Goal: Check status

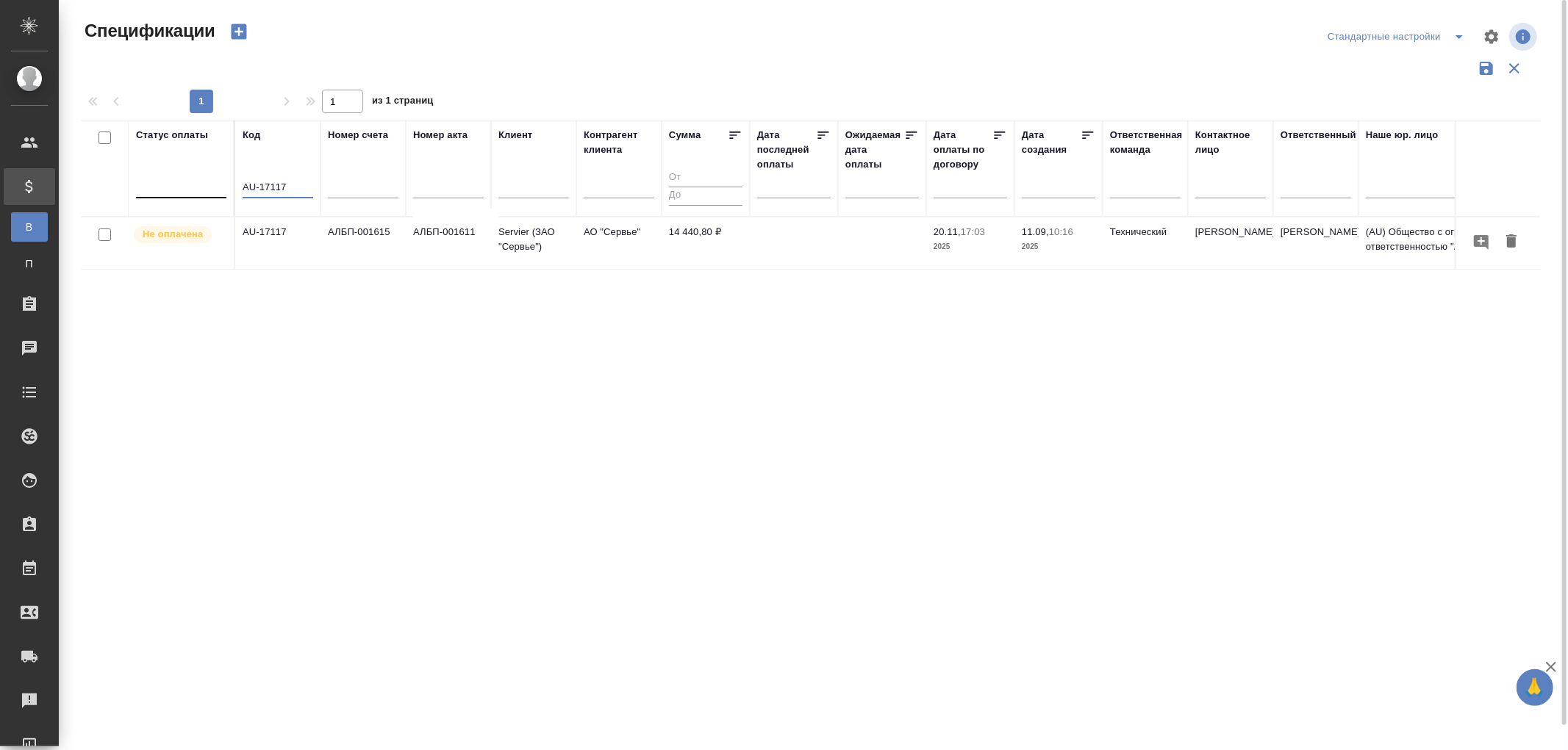
drag, startPoint x: 294, startPoint y: 188, endPoint x: 220, endPoint y: 191, distance: 74.1
click at [220, 191] on tr "Статус оплаты Код AU-17117 Номер счета [PERSON_NAME] акта [PERSON_NAME] клиента…" at bounding box center [1035, 167] width 1908 height 97
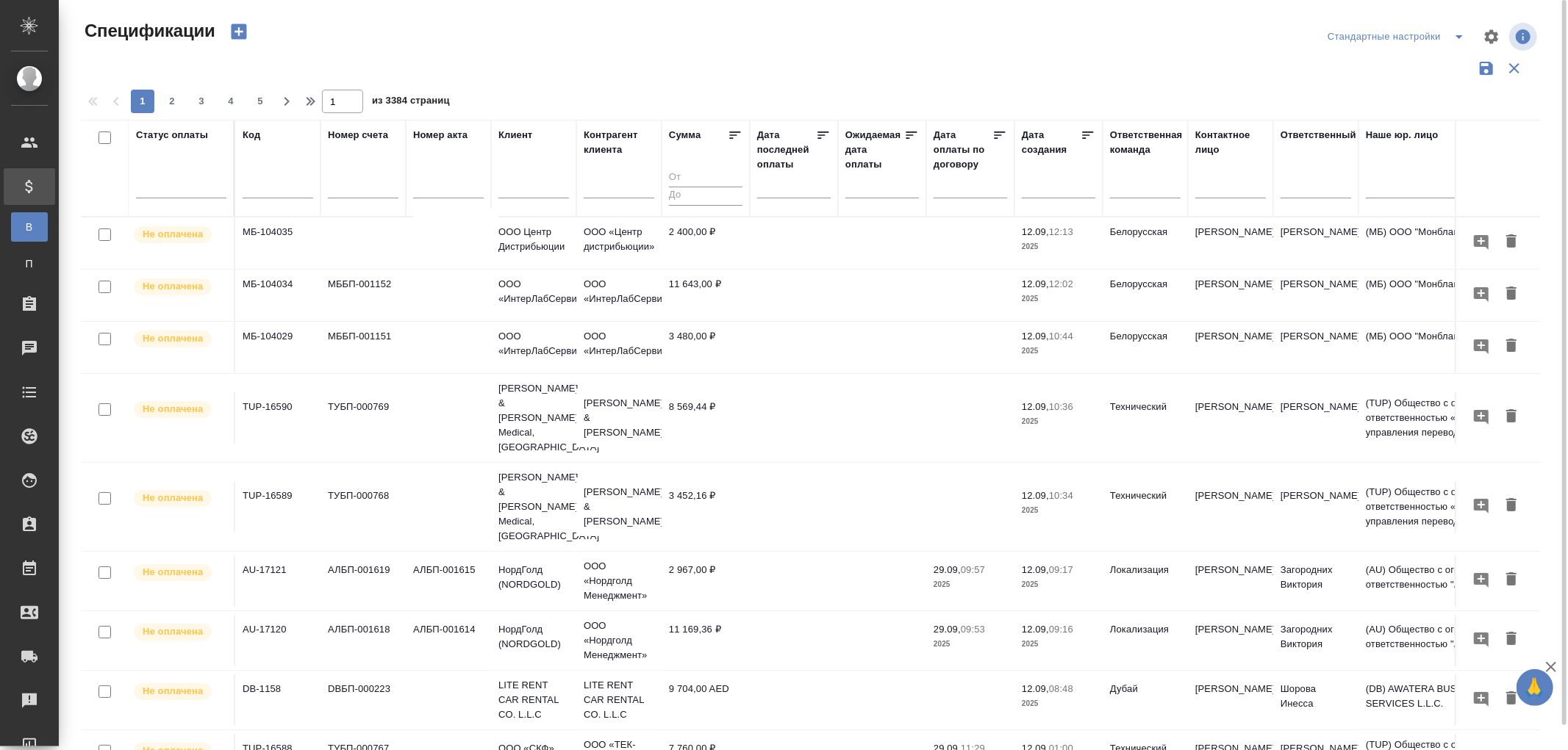
click at [761, 189] on div at bounding box center [793, 186] width 73 height 24
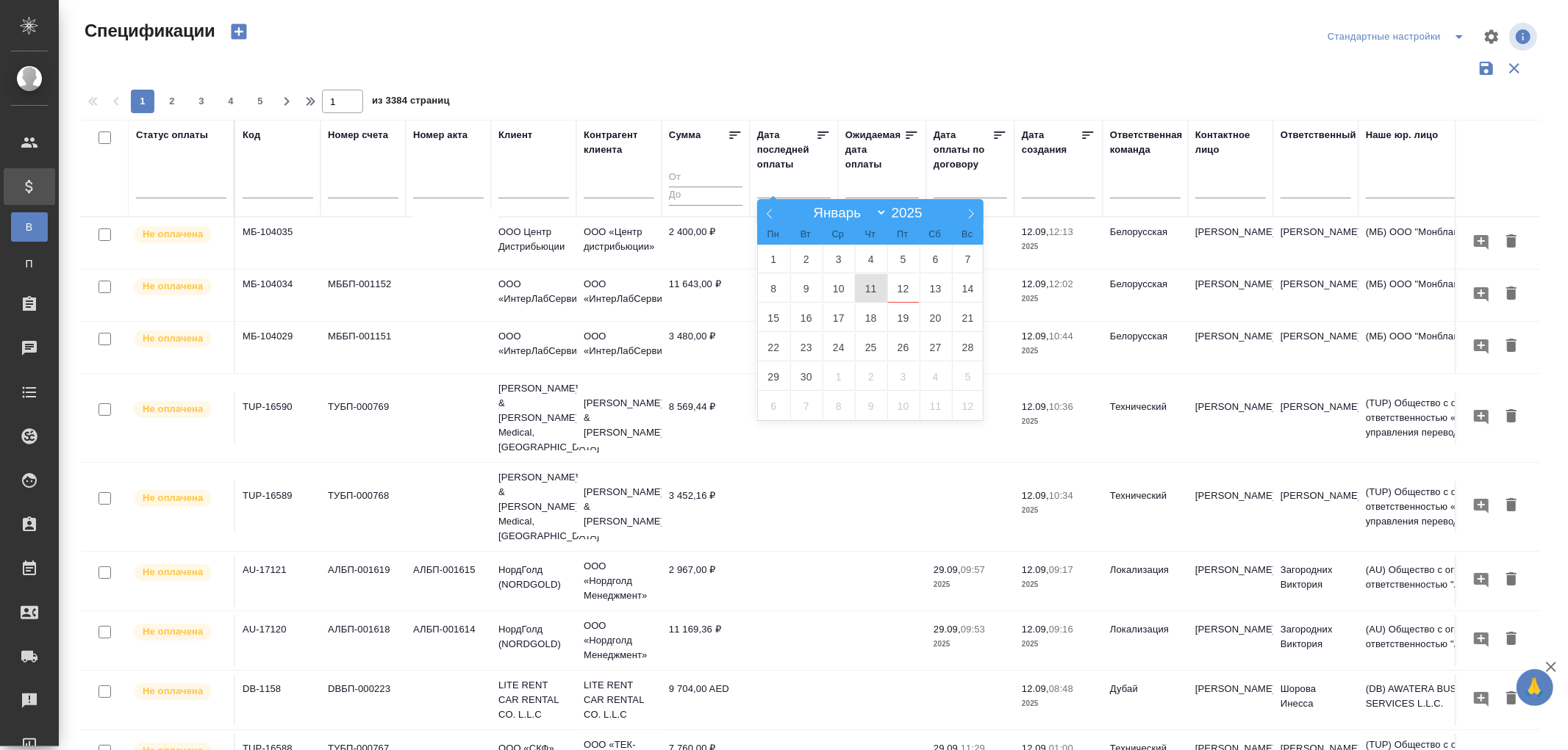
click at [866, 288] on span "11" at bounding box center [871, 287] width 32 height 28
type div "[DATE]T21:00:00.000Z"
click at [901, 291] on span "12" at bounding box center [903, 287] width 32 height 28
